Goal: Information Seeking & Learning: Find specific fact

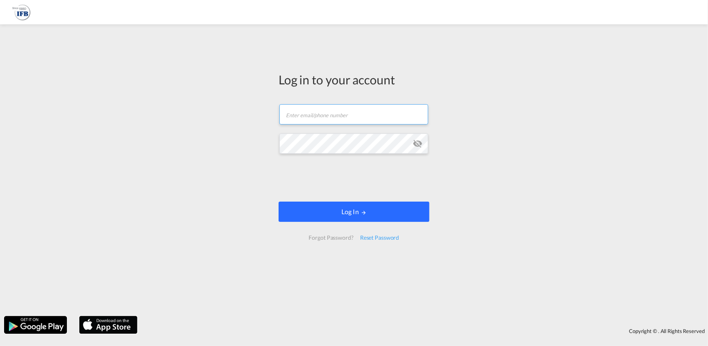
type input "[PERSON_NAME][EMAIL_ADDRESS][PERSON_NAME][DOMAIN_NAME]"
click at [341, 211] on button "Log In" at bounding box center [353, 211] width 151 height 20
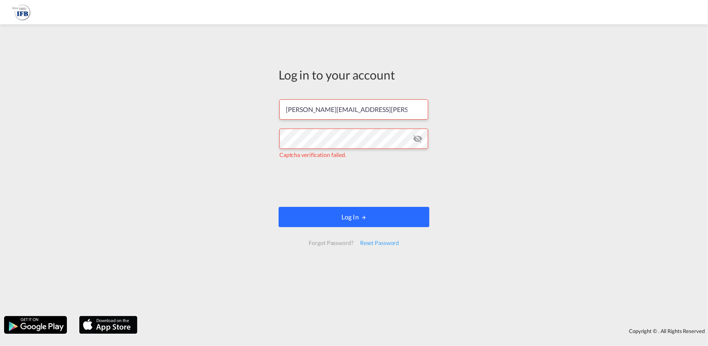
click at [370, 212] on button "Log In" at bounding box center [353, 217] width 151 height 20
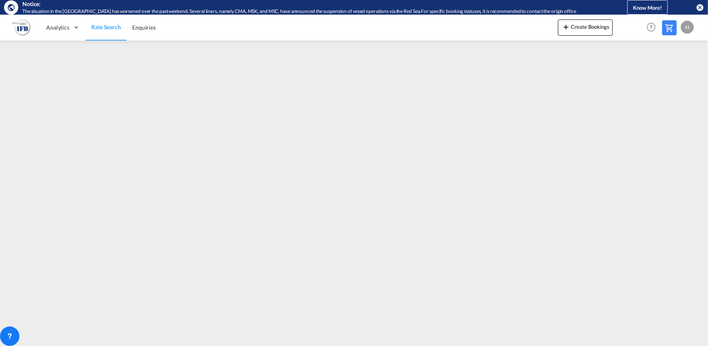
drag, startPoint x: 700, startPoint y: 9, endPoint x: 659, endPoint y: 1, distance: 41.2
click at [700, 8] on md-icon "icon-close-circle" at bounding box center [700, 7] width 8 height 8
